Goal: Task Accomplishment & Management: Use online tool/utility

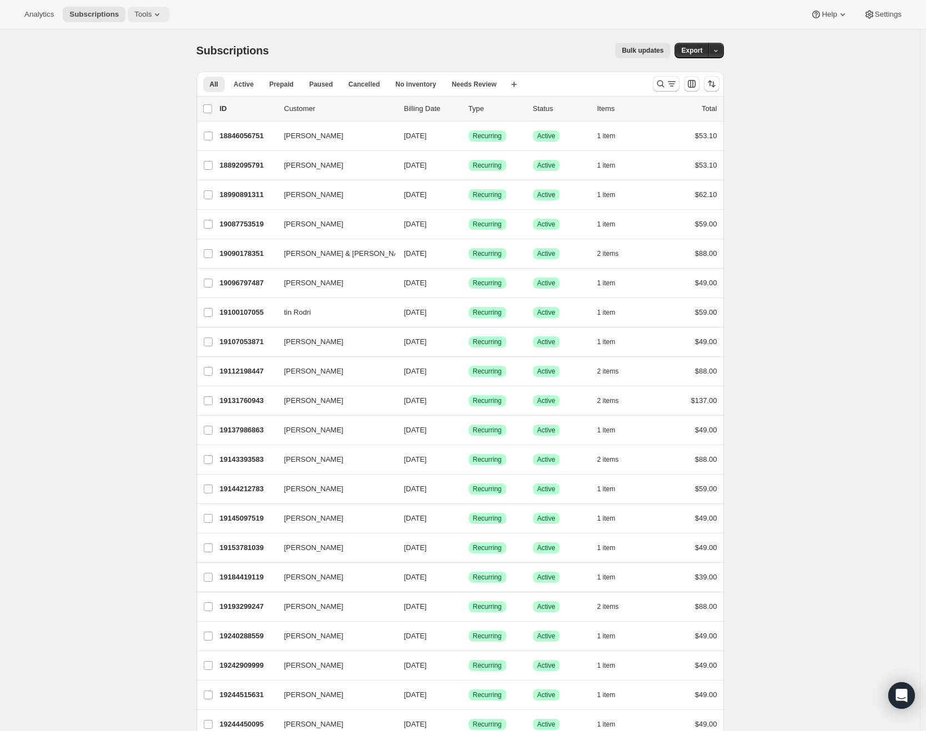
click at [159, 18] on icon at bounding box center [156, 14] width 11 height 11
click at [167, 39] on span "Subscription Plans" at bounding box center [138, 37] width 60 height 8
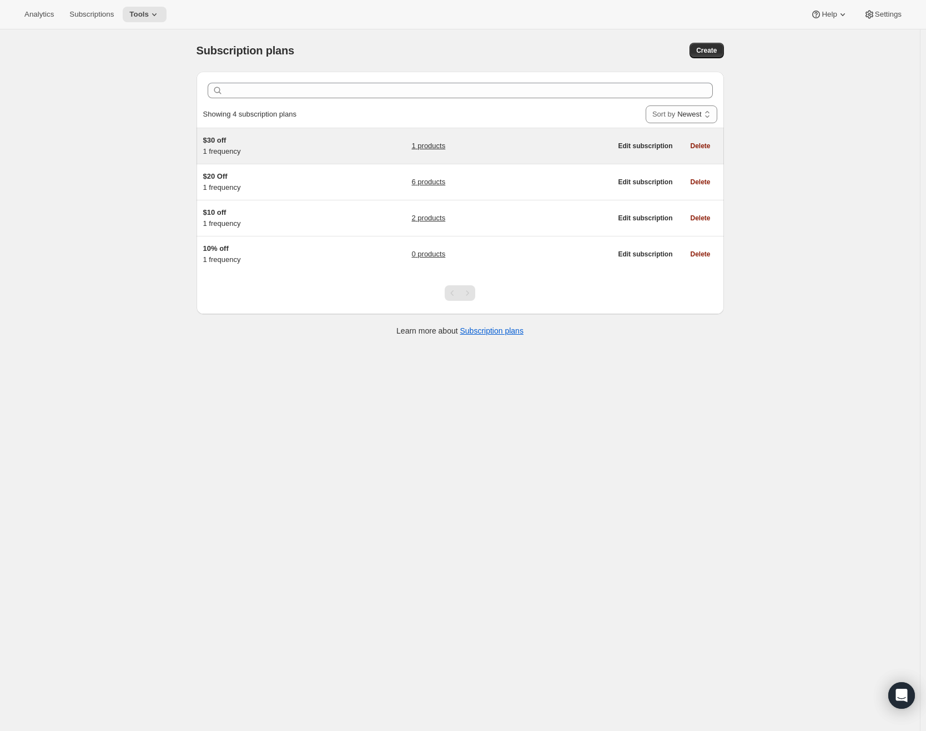
click at [431, 147] on link "1 products" at bounding box center [428, 145] width 34 height 11
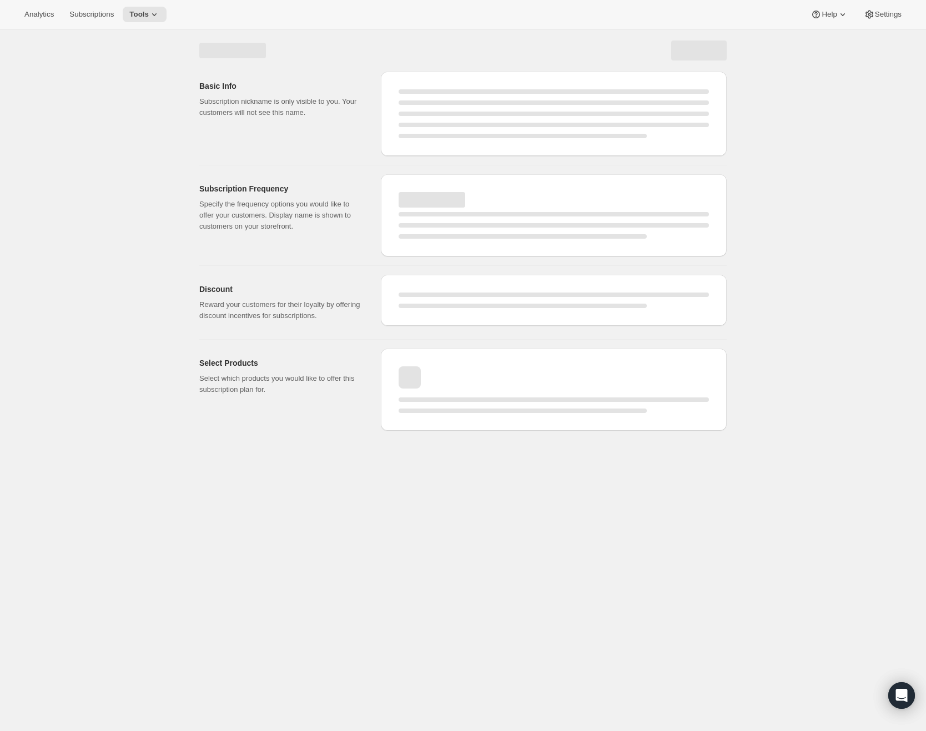
select select "WEEK"
select select "MONTH"
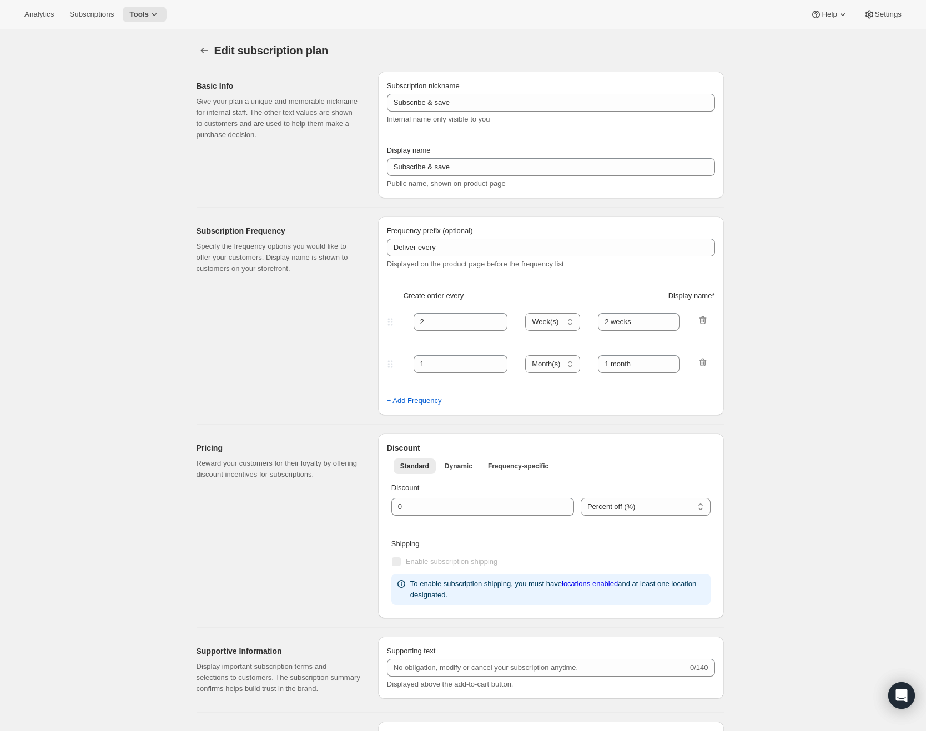
type input "$30 off"
type input "Monthly Subscription"
type input "1"
select select "MONTH"
type input "1 month"
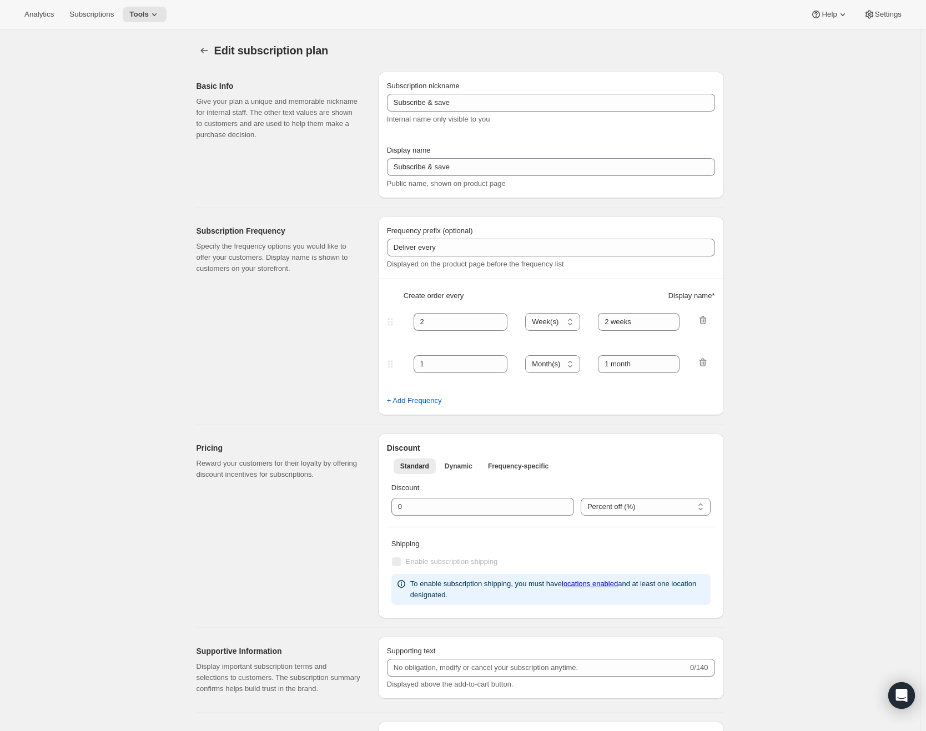
type input "30.0"
select select "FIXED_AMOUNT"
type input "Save <strong>$30</strong>"
